Goal: Task Accomplishment & Management: Complete application form

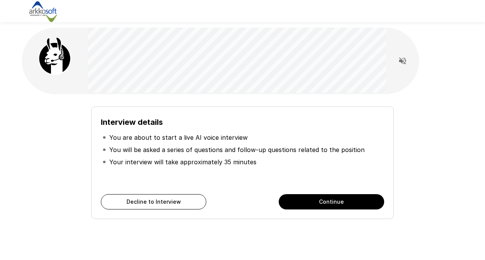
click at [298, 202] on button "Continue" at bounding box center [331, 201] width 105 height 15
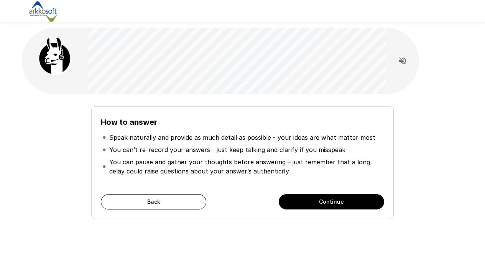
click at [296, 205] on button "Continue" at bounding box center [331, 201] width 105 height 15
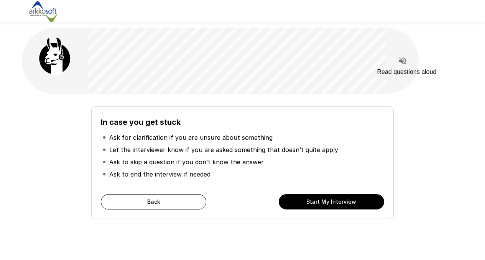
click at [401, 62] on icon "Read questions aloud" at bounding box center [402, 60] width 7 height 7
click at [330, 202] on button "Start My Interview" at bounding box center [331, 201] width 105 height 15
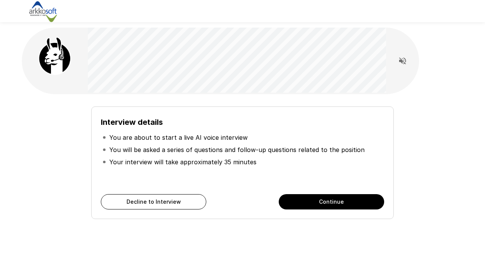
click at [303, 203] on button "Continue" at bounding box center [331, 201] width 105 height 15
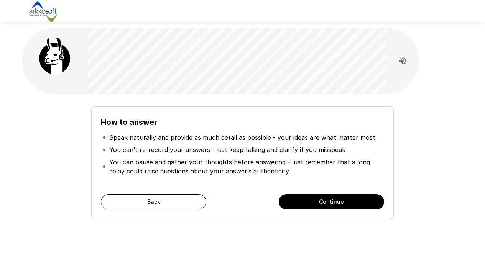
click at [300, 203] on button "Continue" at bounding box center [331, 201] width 105 height 15
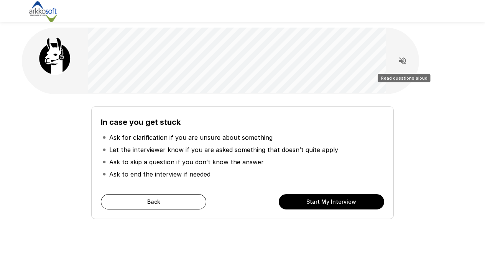
click at [403, 60] on icon "Read questions aloud" at bounding box center [402, 60] width 7 height 7
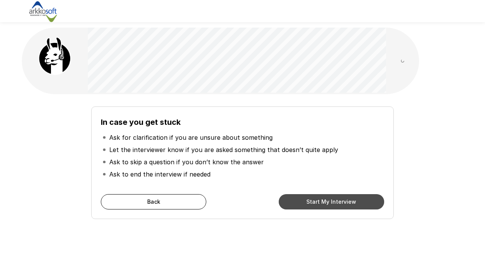
click at [362, 203] on button "Start My Interview" at bounding box center [331, 201] width 105 height 15
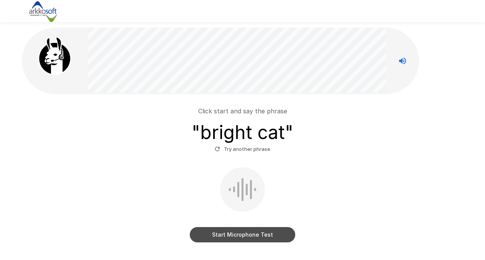
click at [267, 232] on button "Start Microphone Test" at bounding box center [242, 234] width 105 height 15
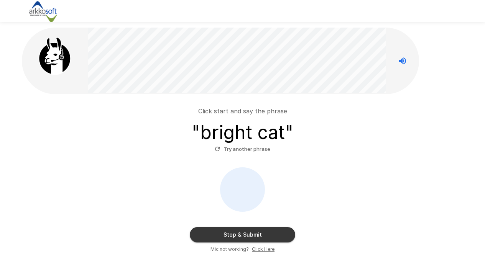
click at [267, 232] on button "Stop & Submit" at bounding box center [242, 234] width 105 height 15
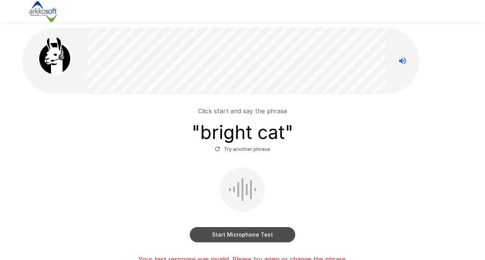
click at [256, 234] on button "Start Microphone Test" at bounding box center [242, 234] width 105 height 15
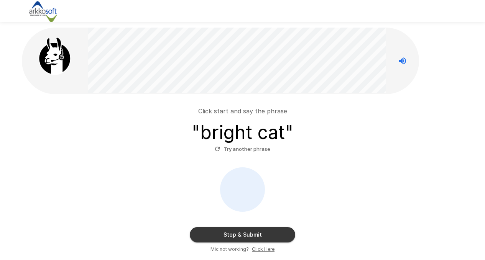
click at [256, 233] on button "Stop & Submit" at bounding box center [242, 234] width 105 height 15
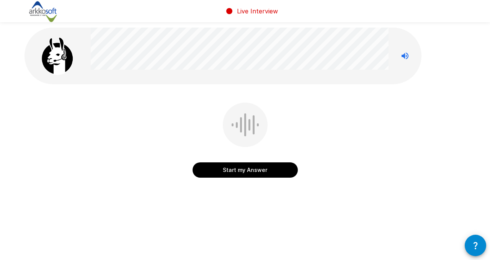
click at [246, 173] on button "Start my Answer" at bounding box center [245, 169] width 105 height 15
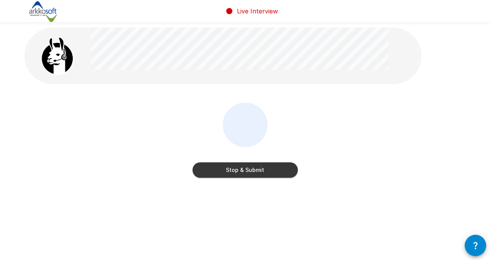
click at [246, 173] on button "Stop & Submit" at bounding box center [245, 169] width 105 height 15
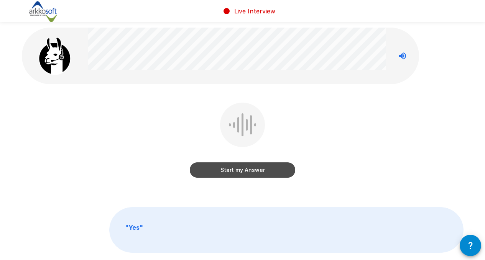
click at [246, 173] on button "Start my Answer" at bounding box center [242, 169] width 105 height 15
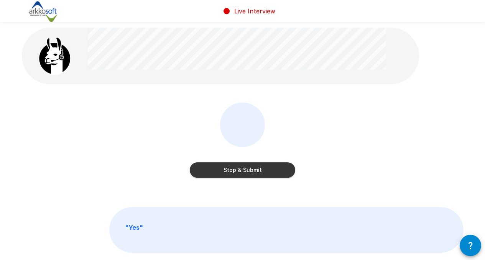
click at [246, 173] on button "Stop & Submit" at bounding box center [242, 169] width 105 height 15
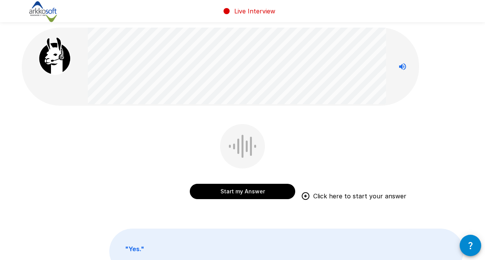
click at [243, 195] on button "Start my Answer" at bounding box center [242, 191] width 105 height 15
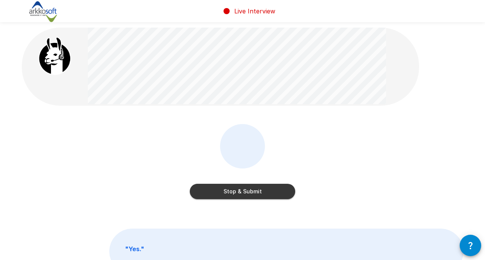
click at [243, 195] on button "Stop & Submit" at bounding box center [242, 191] width 105 height 15
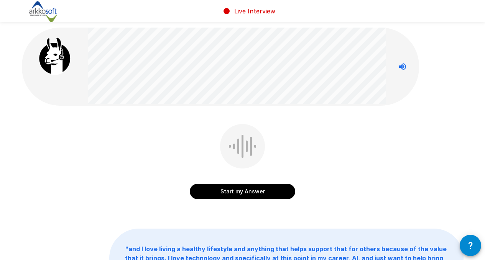
click at [243, 194] on button "Start my Answer" at bounding box center [242, 191] width 105 height 15
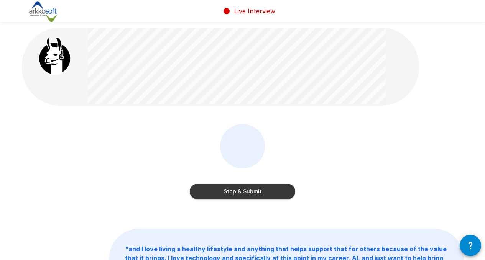
click at [243, 194] on button "Stop & Submit" at bounding box center [242, 191] width 105 height 15
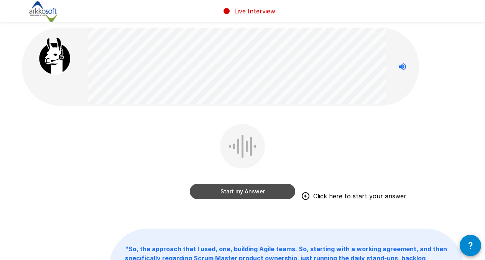
click at [243, 194] on button "Start my Answer" at bounding box center [242, 191] width 105 height 15
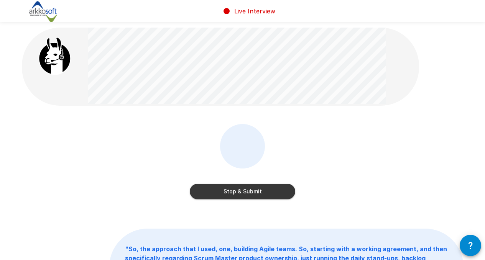
click at [243, 194] on button "Stop & Submit" at bounding box center [242, 191] width 105 height 15
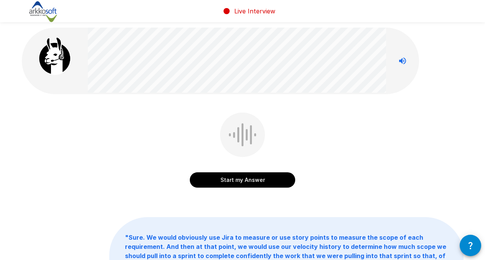
click at [244, 183] on button "Start my Answer" at bounding box center [242, 179] width 105 height 15
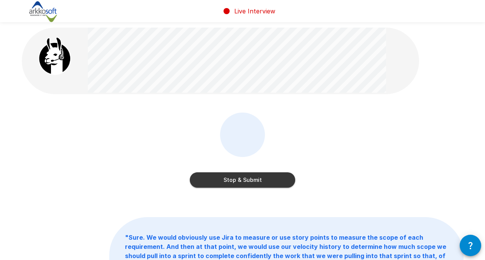
click at [244, 183] on button "Stop & Submit" at bounding box center [242, 179] width 105 height 15
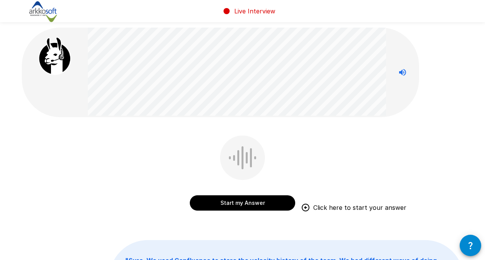
click at [248, 201] on button "Start my Answer" at bounding box center [242, 202] width 105 height 15
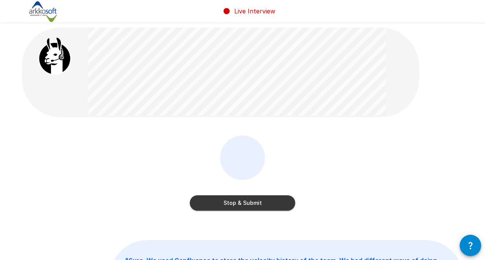
click at [248, 201] on button "Stop & Submit" at bounding box center [242, 202] width 105 height 15
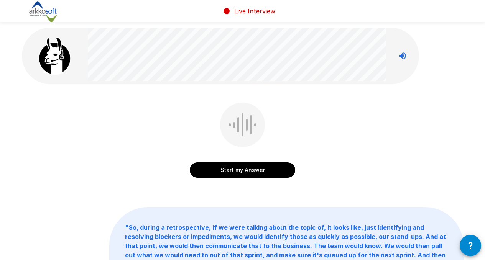
click at [236, 171] on button "Start my Answer" at bounding box center [242, 169] width 105 height 15
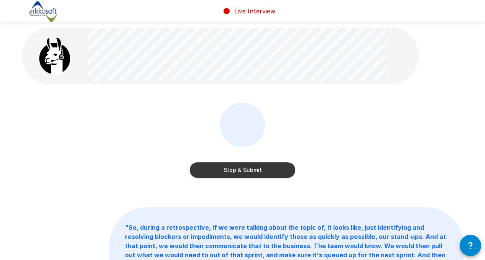
click at [236, 171] on button "Stop & Submit" at bounding box center [242, 169] width 105 height 15
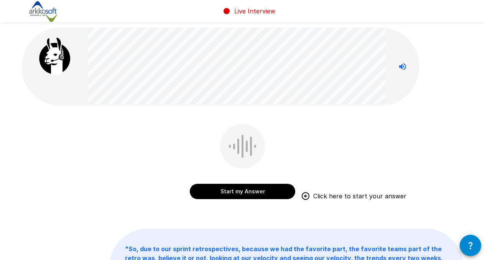
click at [236, 192] on button "Start my Answer" at bounding box center [242, 191] width 105 height 15
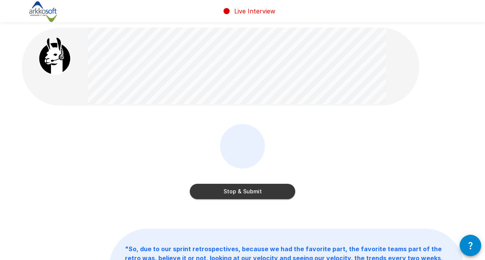
click at [236, 192] on button "Stop & Submit" at bounding box center [242, 191] width 105 height 15
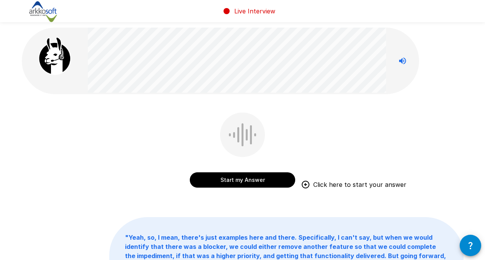
click at [236, 182] on button "Start my Answer" at bounding box center [242, 179] width 105 height 15
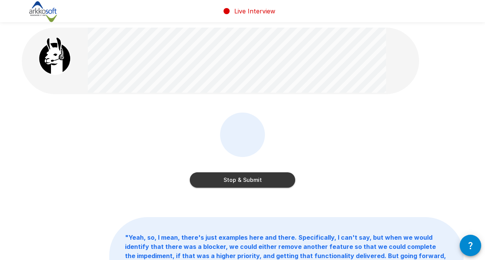
click at [236, 182] on button "Stop & Submit" at bounding box center [242, 179] width 105 height 15
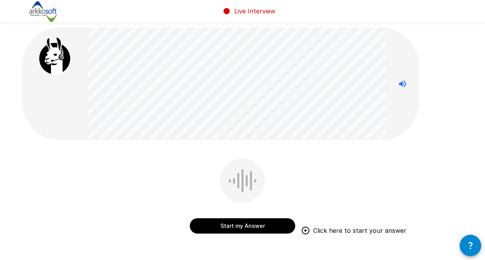
click at [234, 224] on button "Start my Answer" at bounding box center [242, 225] width 105 height 15
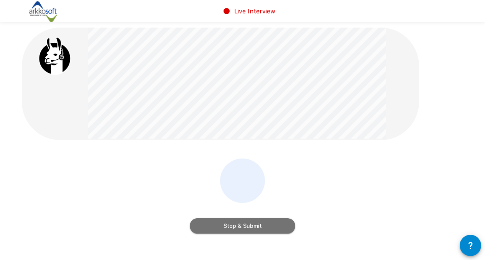
click at [234, 224] on button "Stop & Submit" at bounding box center [242, 225] width 105 height 15
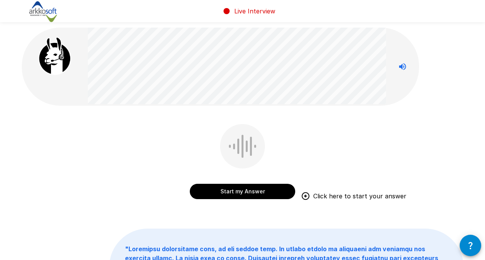
click at [233, 190] on button "Start my Answer" at bounding box center [242, 191] width 105 height 15
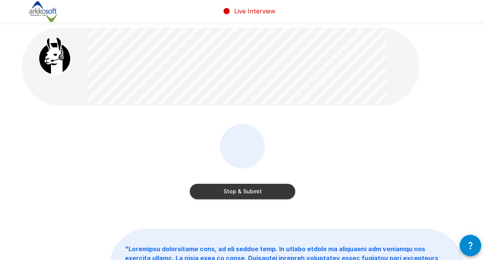
click at [233, 190] on button "Stop & Submit" at bounding box center [242, 191] width 105 height 15
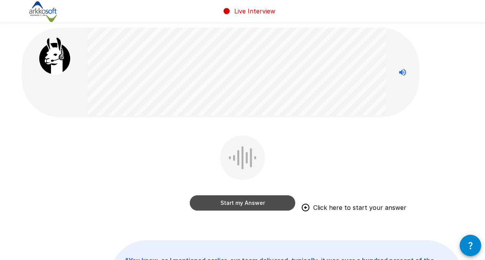
click at [236, 198] on button "Start my Answer" at bounding box center [242, 202] width 105 height 15
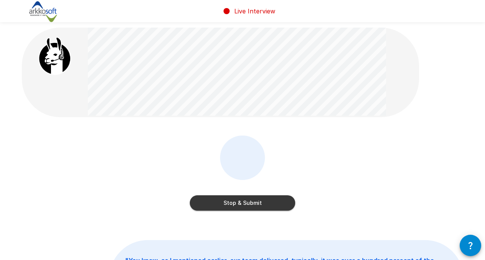
click at [236, 198] on button "Stop & Submit" at bounding box center [242, 202] width 105 height 15
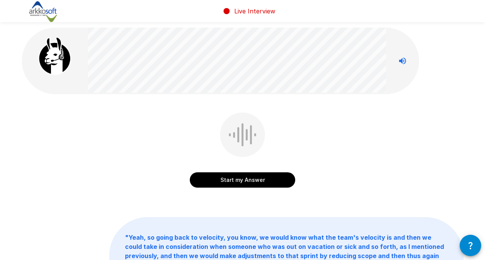
click at [211, 180] on button "Start my Answer" at bounding box center [242, 179] width 105 height 15
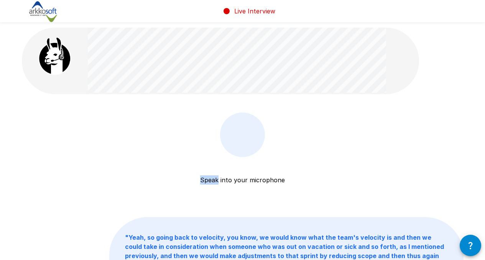
click at [211, 180] on p "Speak into your microphone" at bounding box center [242, 171] width 85 height 28
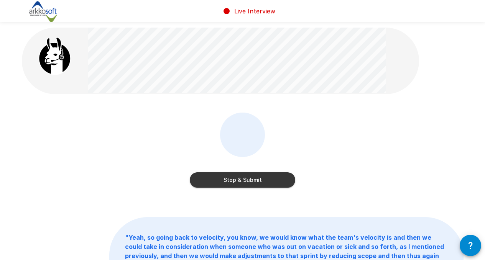
click at [211, 180] on button "Stop & Submit" at bounding box center [242, 179] width 105 height 15
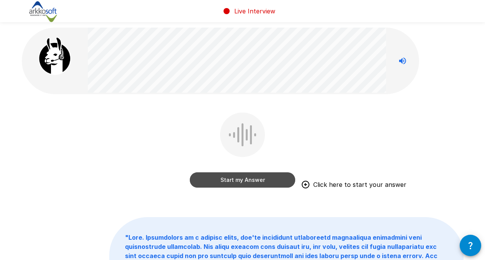
click at [215, 180] on button "Start my Answer" at bounding box center [242, 179] width 105 height 15
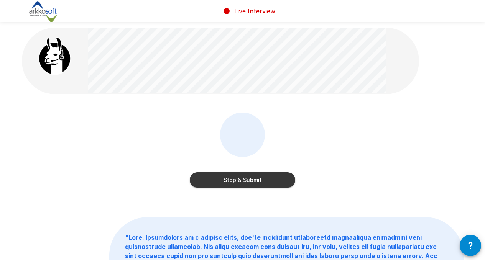
click at [215, 180] on button "Stop & Submit" at bounding box center [242, 179] width 105 height 15
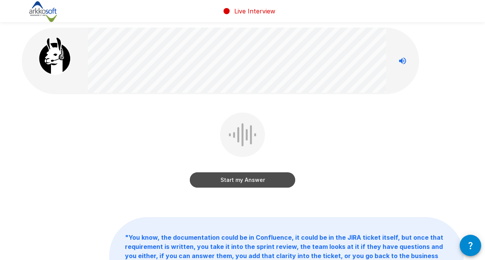
click at [215, 180] on button "Start my Answer" at bounding box center [242, 179] width 105 height 15
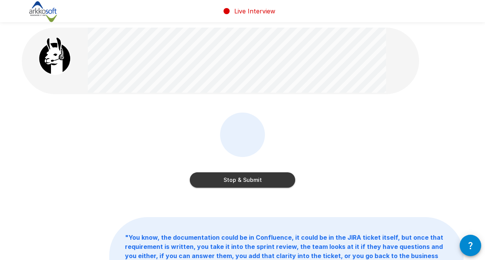
click at [215, 180] on button "Stop & Submit" at bounding box center [242, 179] width 105 height 15
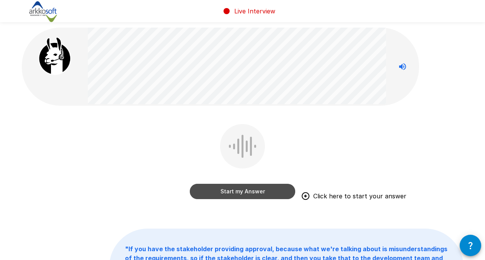
click at [200, 195] on button "Start my Answer" at bounding box center [242, 191] width 105 height 15
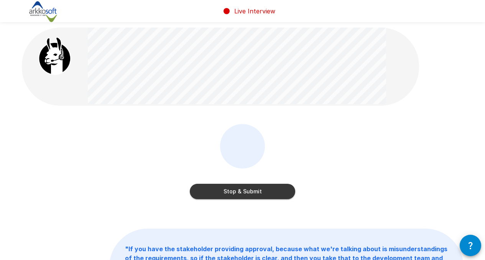
click at [200, 195] on button "Stop & Submit" at bounding box center [242, 191] width 105 height 15
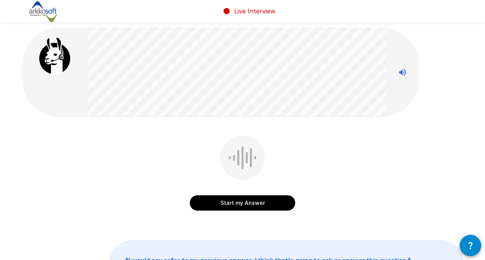
click at [200, 195] on button "Start my Answer" at bounding box center [242, 202] width 105 height 15
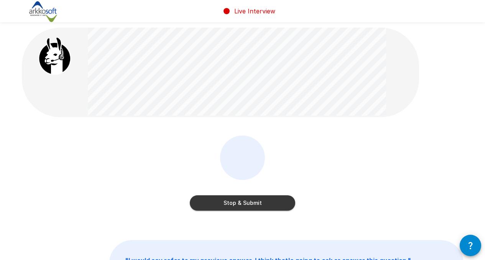
click at [199, 199] on button "Stop & Submit" at bounding box center [242, 202] width 105 height 15
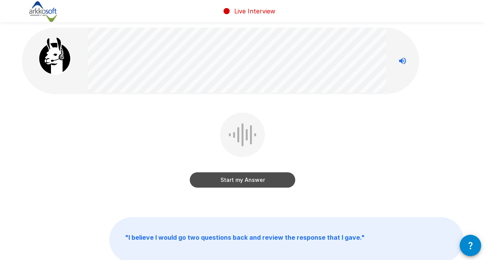
click at [216, 184] on button "Start my Answer" at bounding box center [242, 179] width 105 height 15
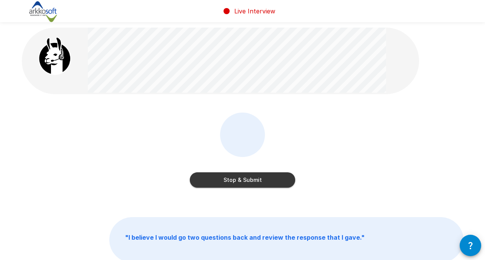
click at [216, 184] on button "Stop & Submit" at bounding box center [242, 179] width 105 height 15
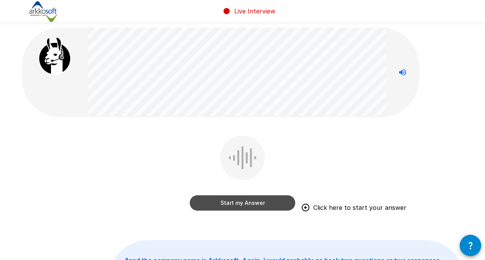
click at [217, 200] on button "Start my Answer" at bounding box center [242, 202] width 105 height 15
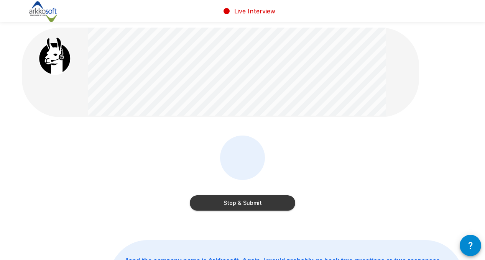
click at [239, 207] on button "Stop & Submit" at bounding box center [242, 202] width 105 height 15
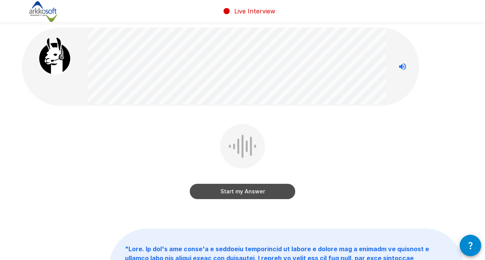
click at [241, 196] on button "Start my Answer" at bounding box center [242, 191] width 105 height 15
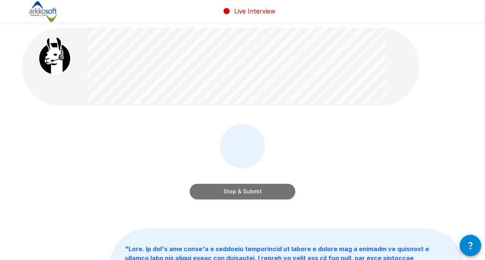
click at [241, 196] on button "Stop & Submit" at bounding box center [242, 191] width 105 height 15
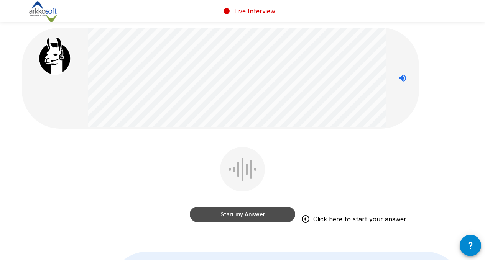
click at [247, 213] on button "Start my Answer" at bounding box center [242, 214] width 105 height 15
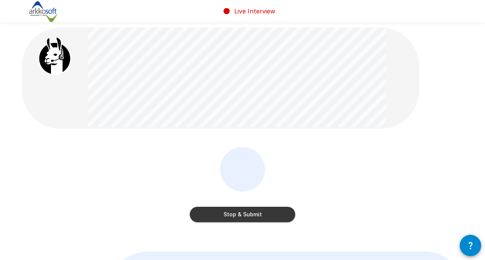
click at [231, 219] on button "Stop & Submit" at bounding box center [242, 214] width 105 height 15
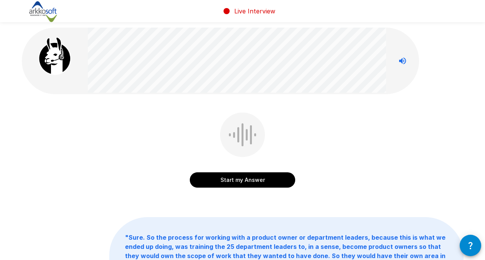
click at [235, 180] on button "Start my Answer" at bounding box center [242, 179] width 105 height 15
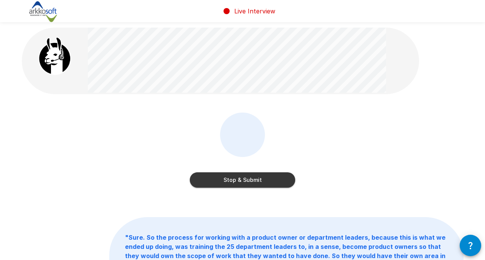
click at [241, 177] on button "Stop & Submit" at bounding box center [242, 179] width 105 height 15
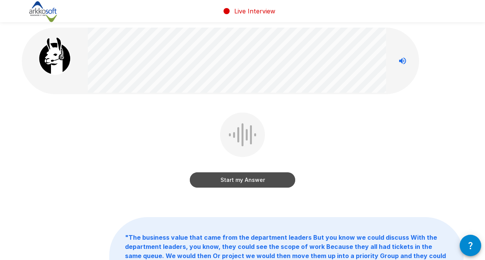
click at [229, 180] on button "Start my Answer" at bounding box center [242, 179] width 105 height 15
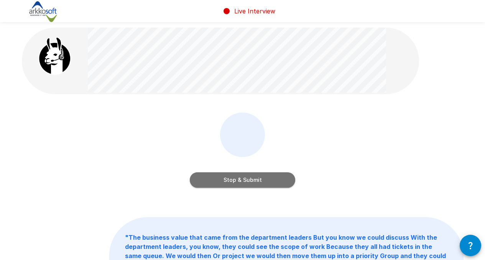
click at [229, 180] on button "Stop & Submit" at bounding box center [242, 179] width 105 height 15
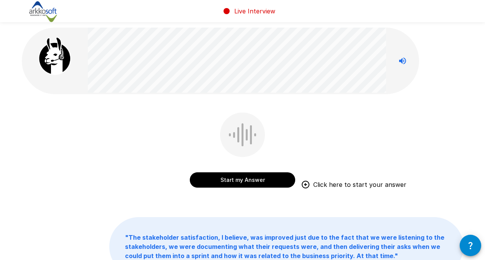
click at [229, 180] on button "Start my Answer" at bounding box center [242, 179] width 105 height 15
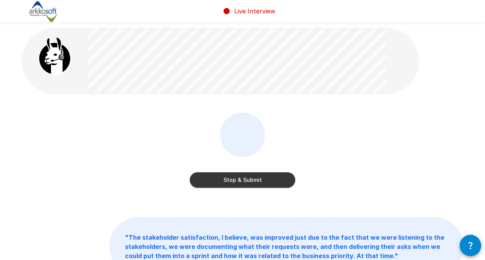
click at [229, 180] on button "Stop & Submit" at bounding box center [242, 179] width 105 height 15
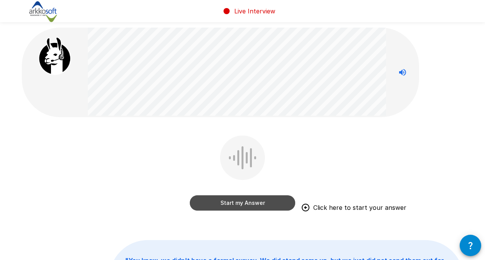
click at [238, 203] on button "Start my Answer" at bounding box center [242, 202] width 105 height 15
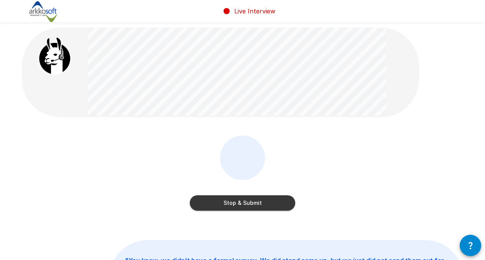
click at [238, 203] on button "Stop & Submit" at bounding box center [242, 202] width 105 height 15
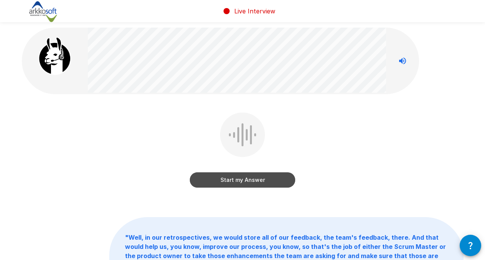
click at [234, 186] on button "Start my Answer" at bounding box center [242, 179] width 105 height 15
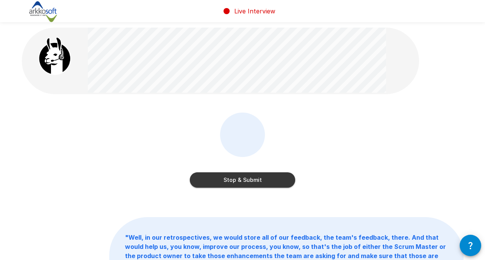
click at [234, 186] on button "Stop & Submit" at bounding box center [242, 179] width 105 height 15
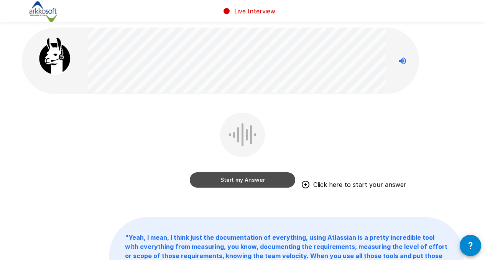
click at [234, 186] on button "Start my Answer" at bounding box center [242, 179] width 105 height 15
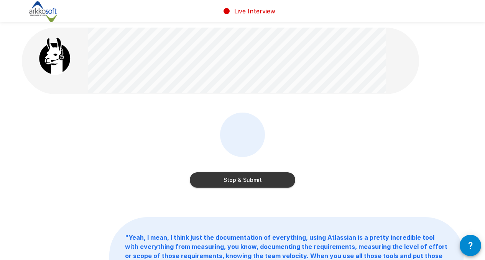
click at [234, 186] on button "Stop & Submit" at bounding box center [242, 179] width 105 height 15
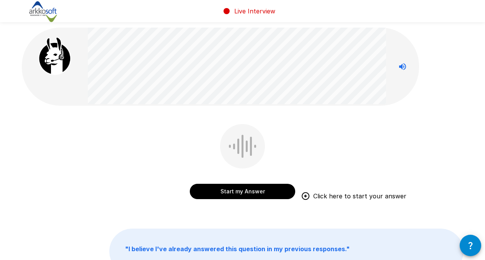
click at [214, 190] on button "Start my Answer" at bounding box center [242, 191] width 105 height 15
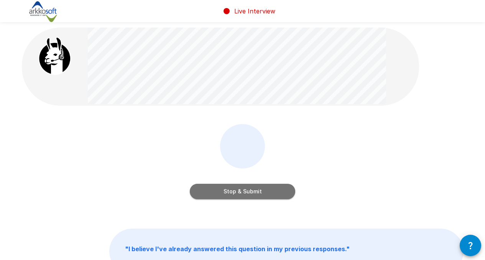
click at [214, 190] on button "Stop & Submit" at bounding box center [242, 191] width 105 height 15
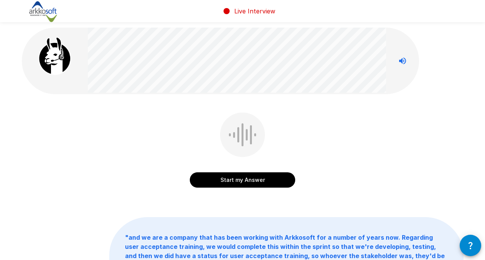
click at [217, 182] on button "Start my Answer" at bounding box center [242, 179] width 105 height 15
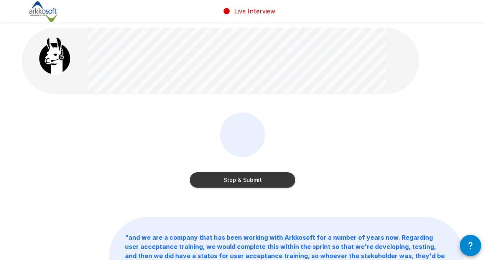
click at [217, 182] on button "Stop & Submit" at bounding box center [242, 179] width 105 height 15
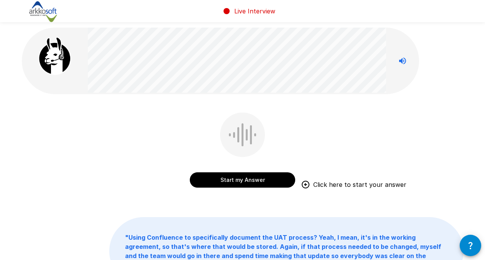
click at [217, 182] on button "Start my Answer" at bounding box center [242, 179] width 105 height 15
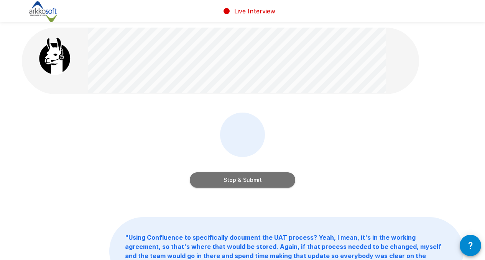
click at [217, 182] on button "Stop & Submit" at bounding box center [242, 179] width 105 height 15
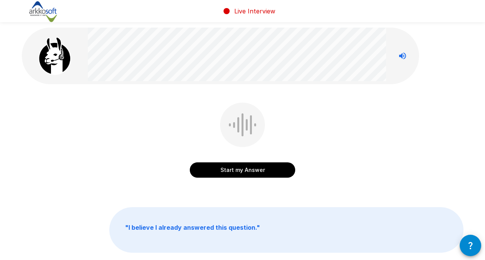
click at [221, 174] on button "Start my Answer" at bounding box center [242, 169] width 105 height 15
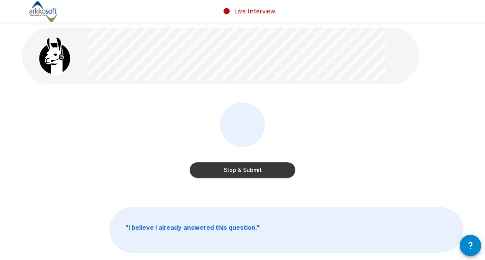
click at [221, 174] on button "Stop & Submit" at bounding box center [242, 169] width 105 height 15
